Goal: Task Accomplishment & Management: Manage account settings

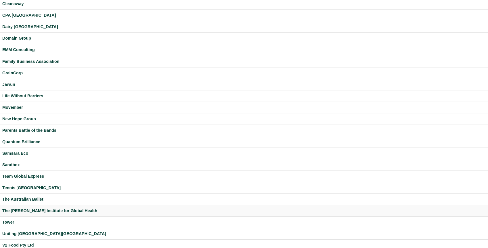
scroll to position [95, 0]
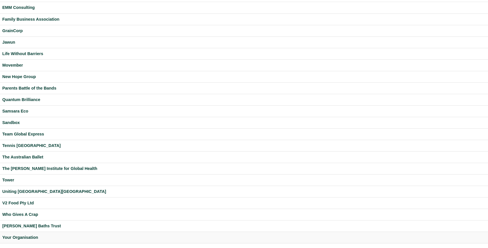
click at [30, 237] on div "Your Organisation" at bounding box center [243, 237] width 483 height 7
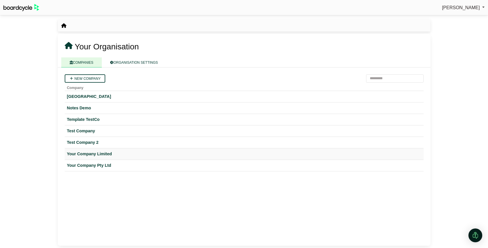
click at [95, 156] on div "Your Company Limited" at bounding box center [244, 154] width 354 height 7
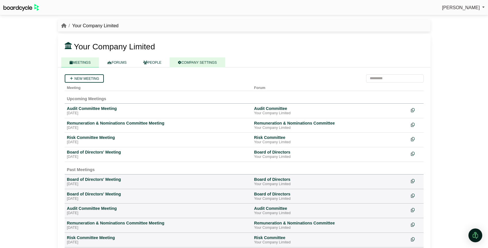
click at [202, 62] on link "COMPANY SETTINGS" at bounding box center [196, 62] width 55 height 10
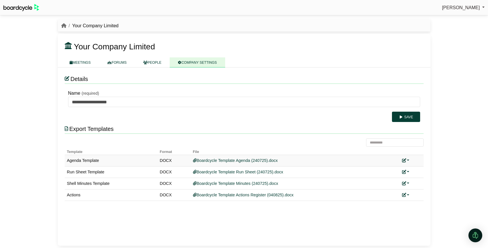
click at [409, 160] on link at bounding box center [405, 160] width 7 height 5
click at [415, 167] on link "Replace custom template" at bounding box center [431, 169] width 59 height 11
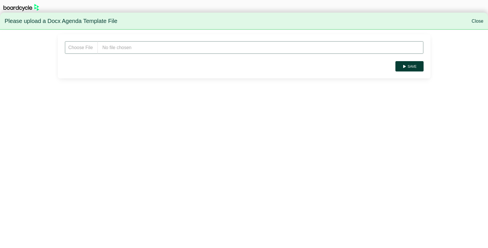
click at [160, 49] on input "file" at bounding box center [244, 47] width 359 height 13
type input "**********"
click at [413, 67] on button "Save" at bounding box center [409, 66] width 28 height 10
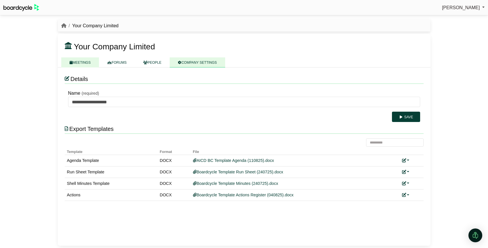
click at [86, 59] on link "MEETINGS" at bounding box center [80, 62] width 38 height 10
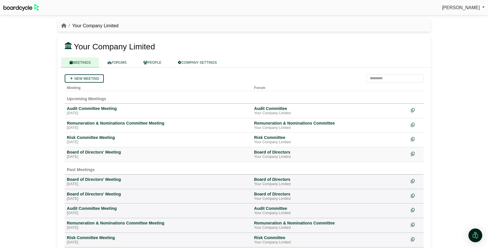
click at [101, 153] on div "Board of Directors' Meeting" at bounding box center [158, 152] width 182 height 5
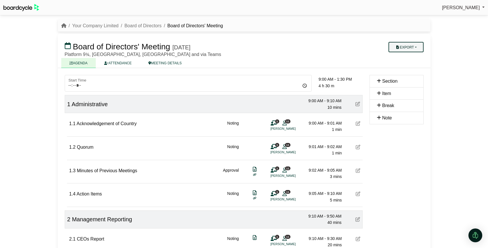
click at [415, 48] on button "Export" at bounding box center [405, 47] width 35 height 10
click at [413, 56] on link "Agenda" at bounding box center [411, 57] width 50 height 9
click at [99, 27] on link "Your Company Limited" at bounding box center [95, 25] width 46 height 5
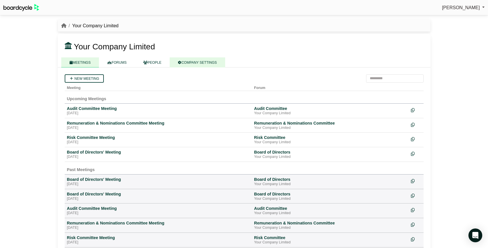
click at [203, 64] on link "COMPANY SETTINGS" at bounding box center [196, 62] width 55 height 10
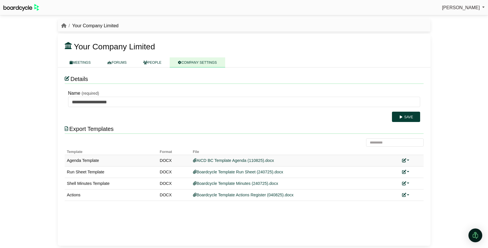
click at [407, 159] on link at bounding box center [405, 160] width 7 height 5
click at [412, 172] on link "Replace custom template" at bounding box center [431, 169] width 59 height 11
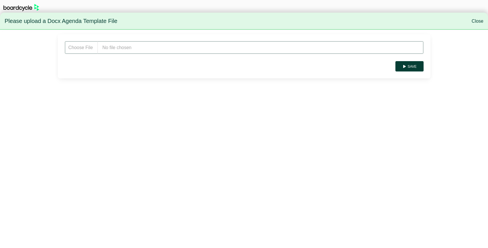
click at [161, 49] on input "file" at bounding box center [244, 47] width 359 height 13
click at [125, 51] on input "file" at bounding box center [244, 47] width 359 height 13
type input "**********"
click at [415, 67] on button "Save" at bounding box center [409, 66] width 28 height 10
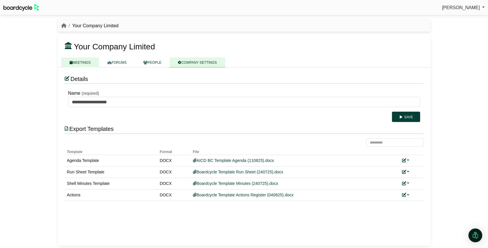
click at [88, 65] on link "MEETINGS" at bounding box center [80, 62] width 38 height 10
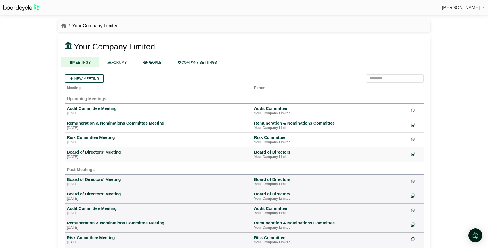
click at [109, 154] on div "Board of Directors' Meeting" at bounding box center [158, 152] width 182 height 5
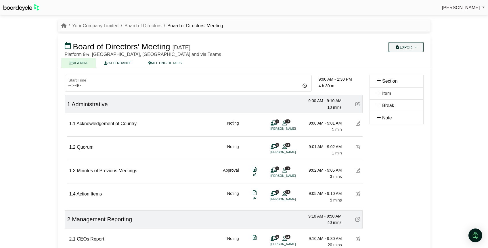
click at [418, 44] on button "Export" at bounding box center [405, 47] width 35 height 10
click at [412, 57] on link "Agenda" at bounding box center [411, 57] width 50 height 9
click at [87, 26] on link "Your Company Limited" at bounding box center [95, 25] width 46 height 5
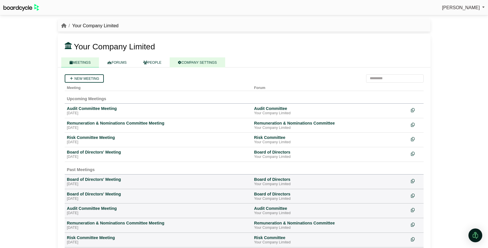
click at [207, 64] on link "COMPANY SETTINGS" at bounding box center [196, 62] width 55 height 10
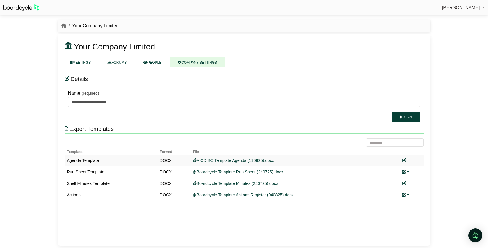
click at [407, 160] on link at bounding box center [405, 160] width 7 height 5
click at [422, 169] on link "Replace custom template" at bounding box center [431, 169] width 59 height 11
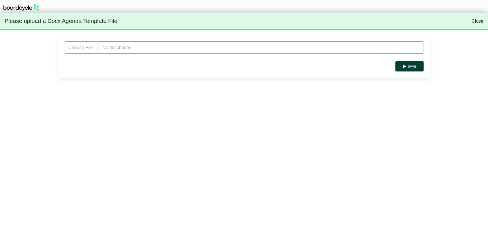
click at [132, 48] on input "file" at bounding box center [244, 47] width 359 height 13
click at [104, 45] on input "file" at bounding box center [244, 47] width 359 height 13
type input "**********"
click at [411, 65] on button "Save" at bounding box center [409, 66] width 28 height 10
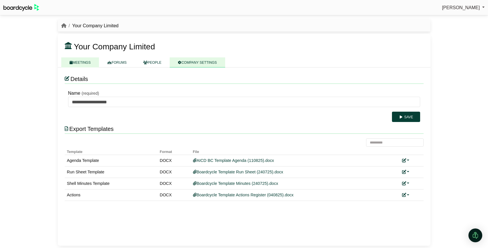
click at [79, 63] on link "MEETINGS" at bounding box center [80, 62] width 38 height 10
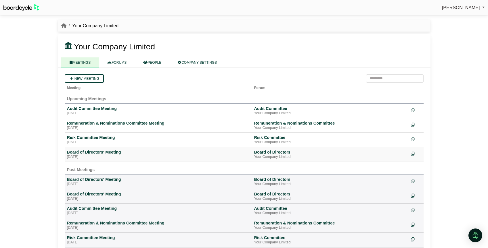
click at [111, 155] on div "Board of Directors' Meeting" at bounding box center [158, 152] width 182 height 5
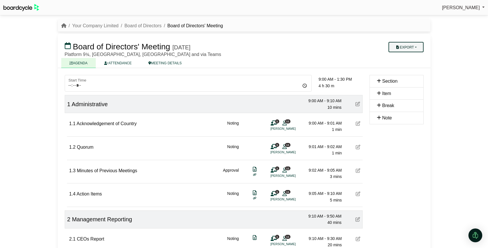
click at [411, 46] on button "Export" at bounding box center [405, 47] width 35 height 10
click at [413, 57] on link "Agenda" at bounding box center [411, 57] width 50 height 9
